Goal: Information Seeking & Learning: Learn about a topic

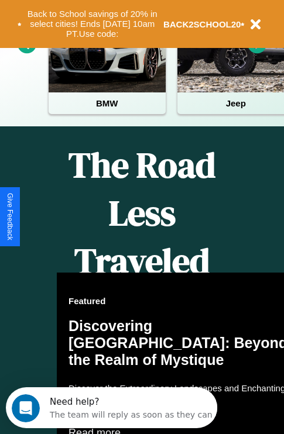
scroll to position [752, 0]
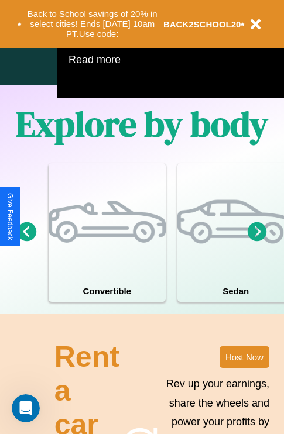
click at [257, 241] on icon at bounding box center [257, 231] width 19 height 19
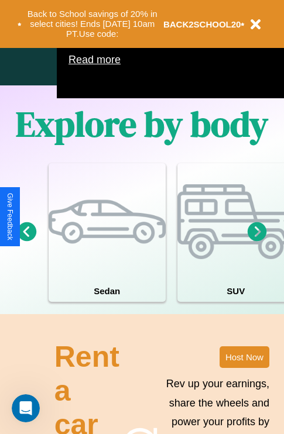
click at [257, 241] on icon at bounding box center [257, 231] width 19 height 19
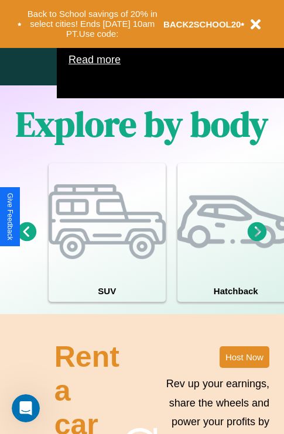
click at [257, 241] on icon at bounding box center [257, 231] width 19 height 19
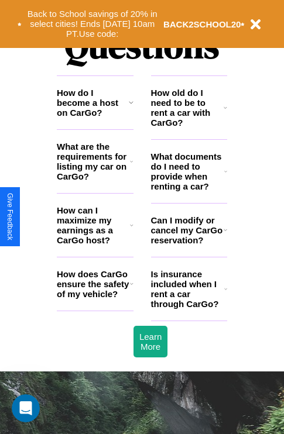
scroll to position [1418, 0]
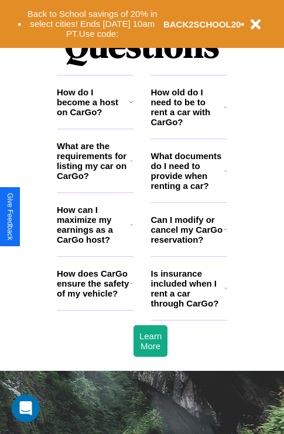
click at [225, 293] on icon at bounding box center [225, 288] width 3 height 9
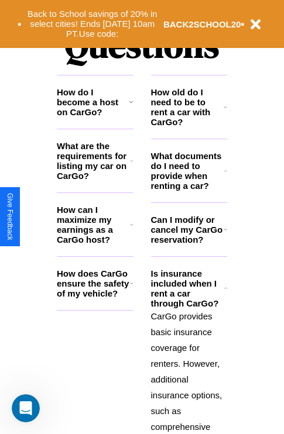
click at [95, 180] on h3 "What are the requirements for listing my car on CarGo?" at bounding box center [93, 161] width 73 height 40
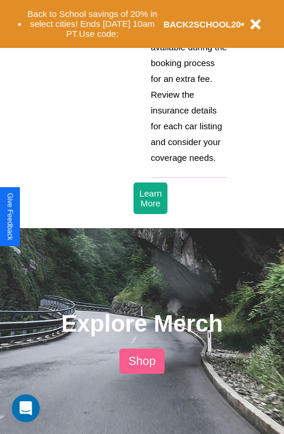
scroll to position [1818, 0]
